Goal: Find specific page/section: Find specific page/section

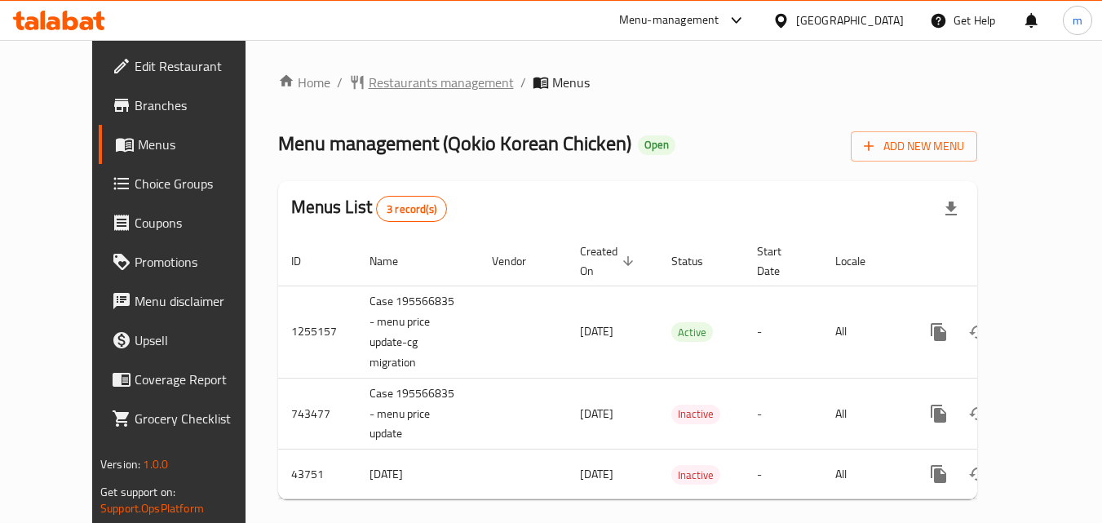
click at [371, 81] on span "Restaurants management" at bounding box center [441, 83] width 145 height 20
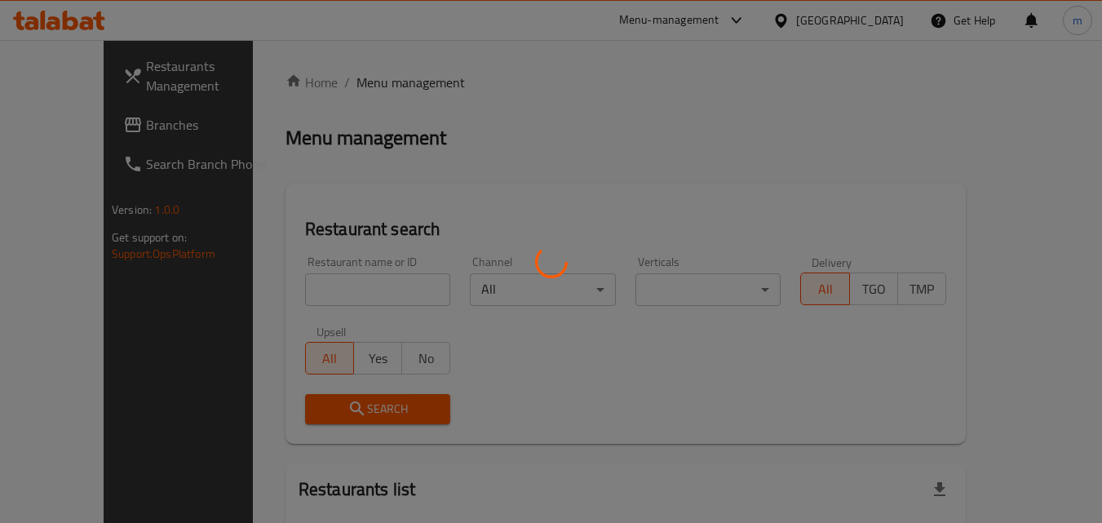
click at [330, 277] on div at bounding box center [551, 261] width 1102 height 523
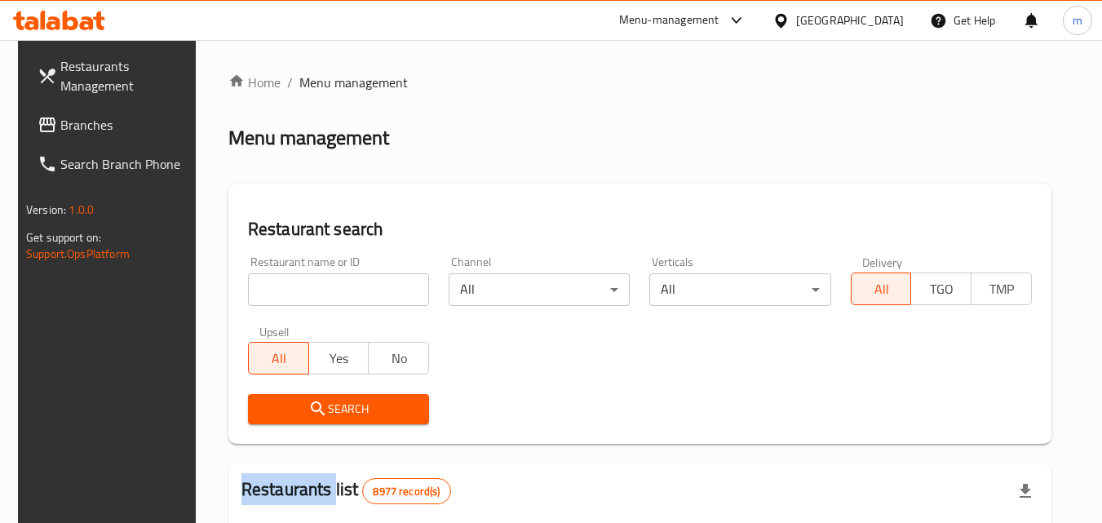
click at [330, 277] on div "Home / Menu management Menu management Restaurant search Restaurant name or ID …" at bounding box center [639, 528] width 823 height 911
click at [396, 290] on input "search" at bounding box center [338, 289] width 181 height 33
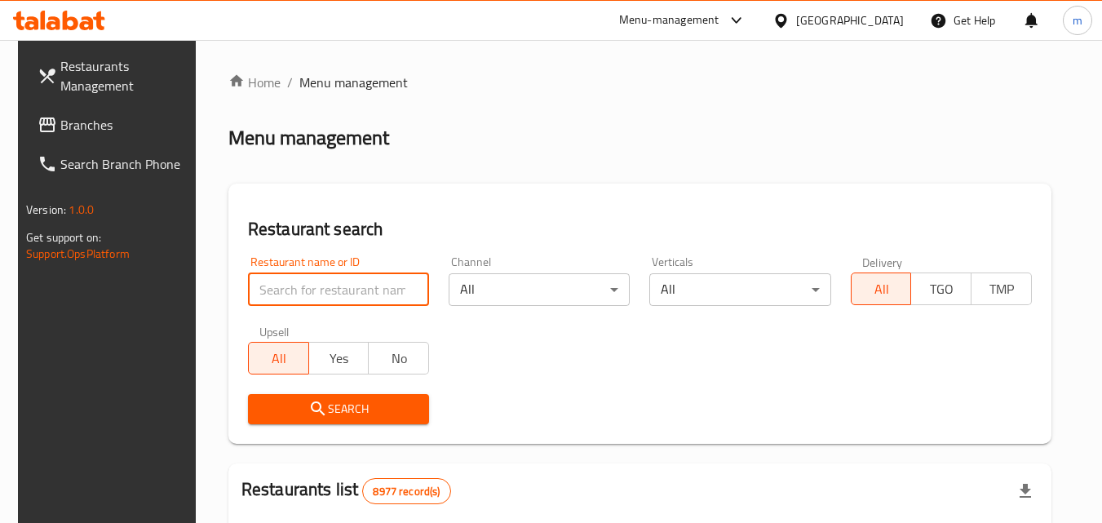
paste input "21646"
type input "21646"
click button "Search" at bounding box center [338, 409] width 181 height 30
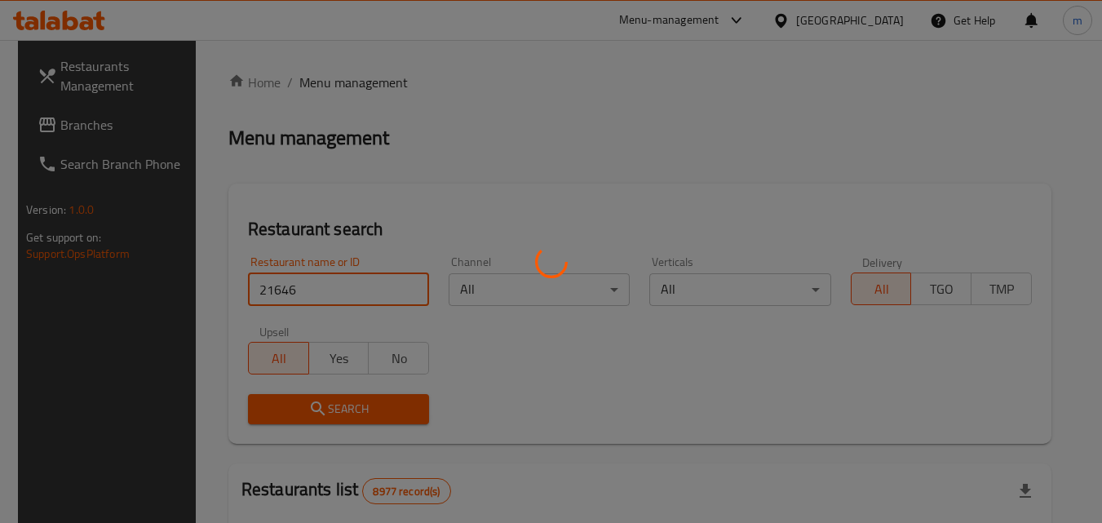
click button "Search" at bounding box center [338, 409] width 181 height 30
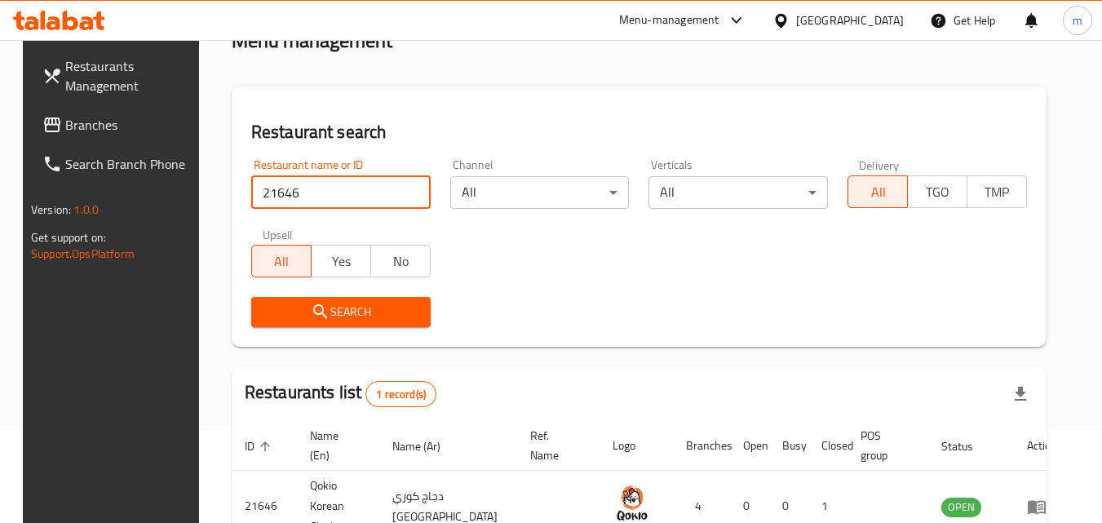
scroll to position [191, 0]
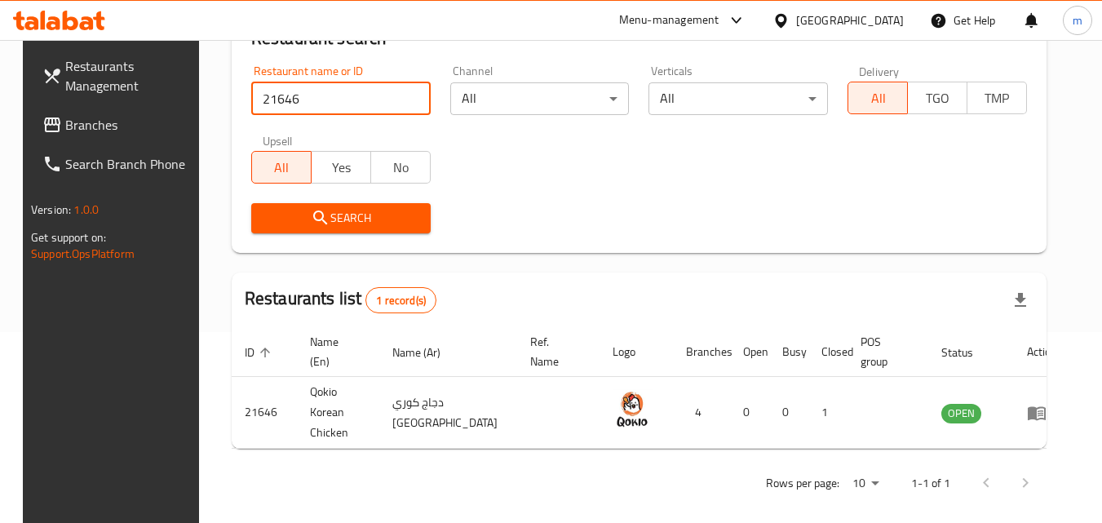
click at [890, 17] on div "[GEOGRAPHIC_DATA]" at bounding box center [850, 20] width 108 height 18
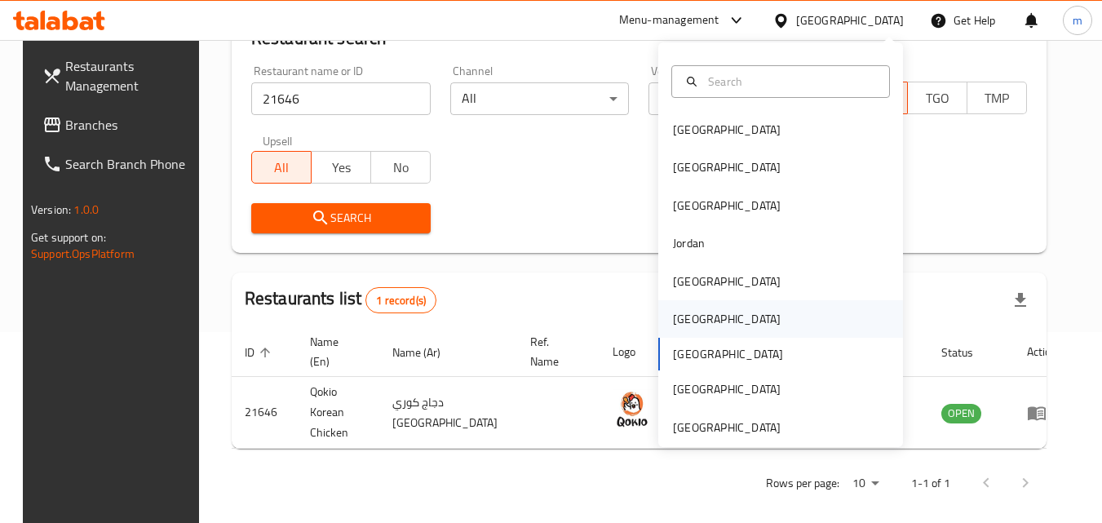
click at [693, 300] on div "[GEOGRAPHIC_DATA]" at bounding box center [727, 319] width 134 height 38
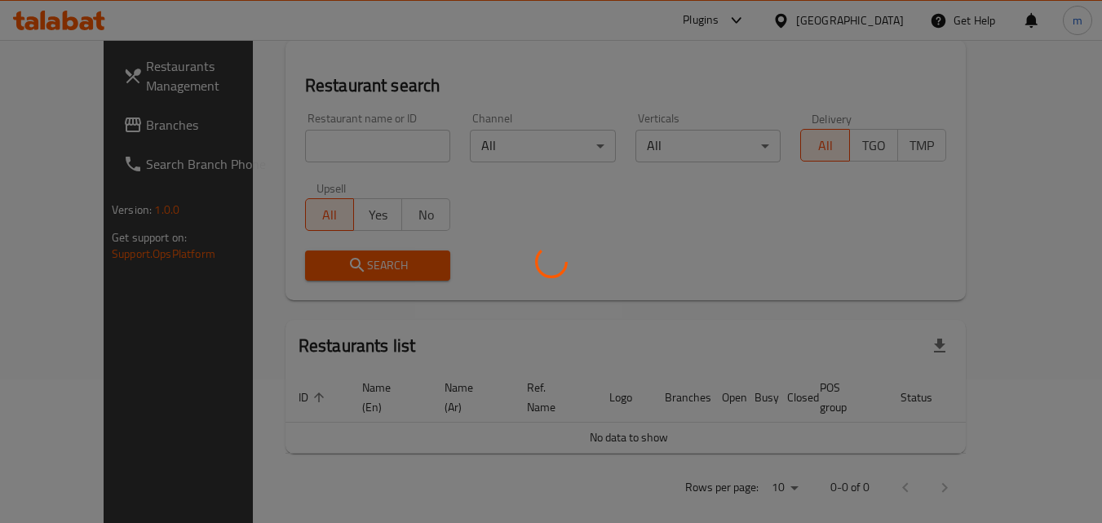
scroll to position [191, 0]
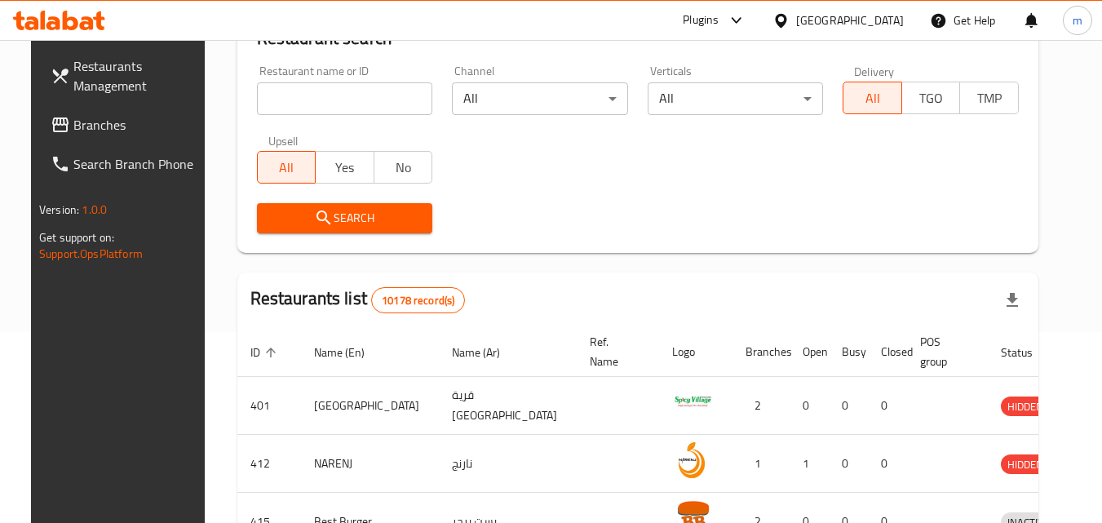
click at [53, 100] on link "Restaurants Management" at bounding box center [127, 76] width 178 height 59
